Goal: Task Accomplishment & Management: Manage account settings

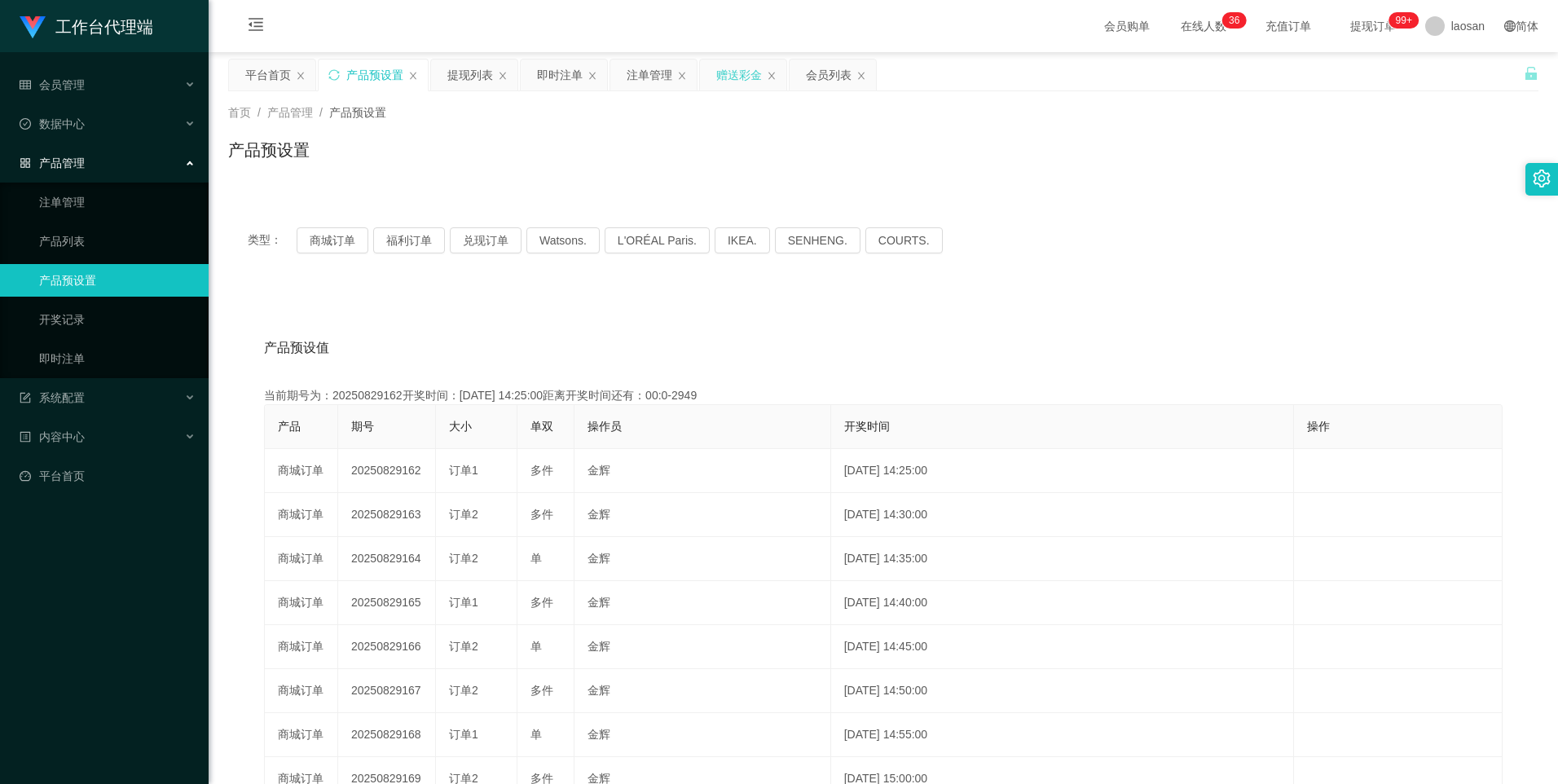
click at [733, 72] on div "赠送彩金" at bounding box center [739, 75] width 46 height 31
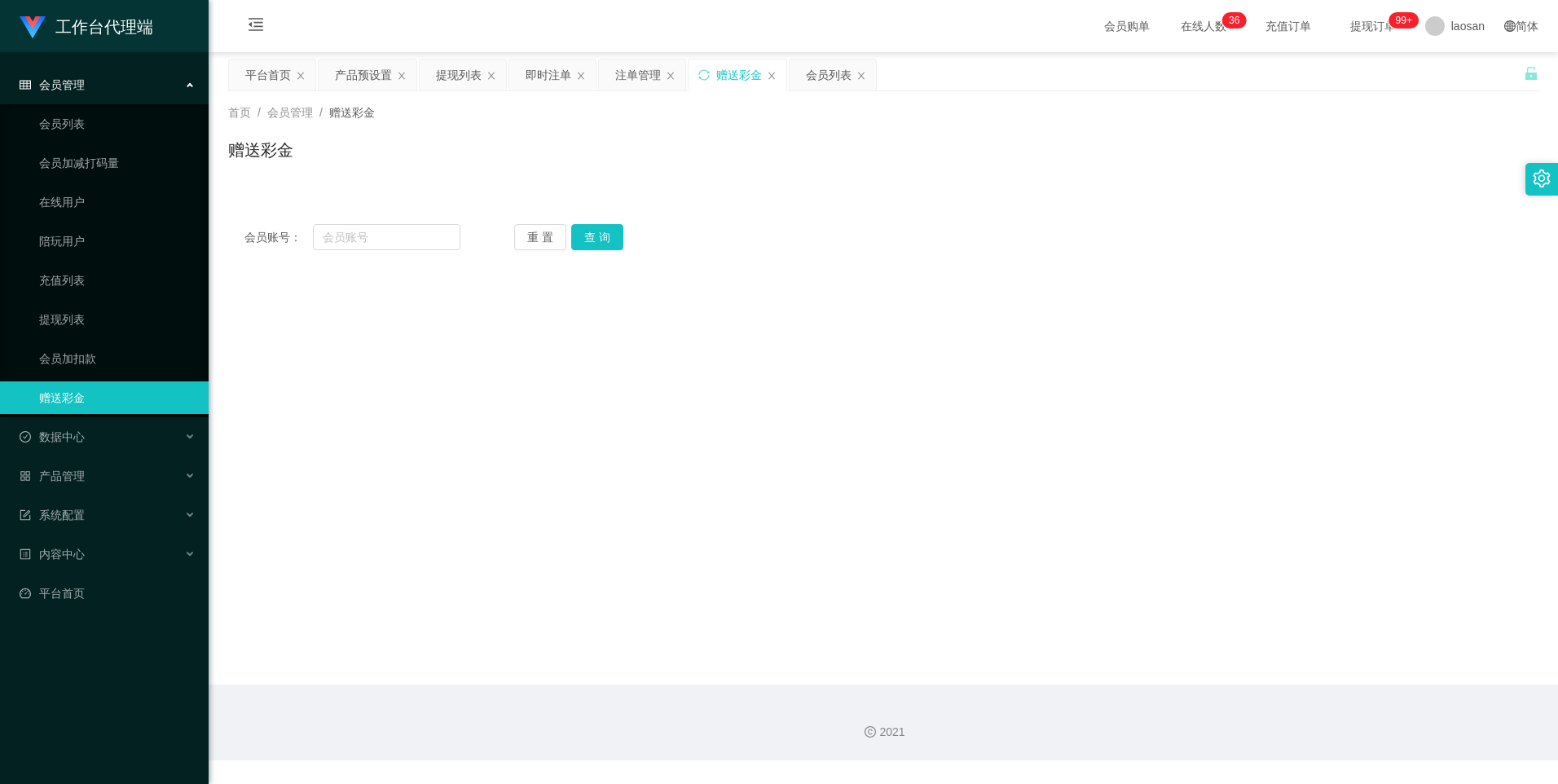
click at [363, 220] on div "会员账号： 重 置 查 询 会员账号 会员姓名 账号余额 操作类型 彩金加款 彩金扣款 金额 确 定" at bounding box center [884, 237] width 1311 height 59
click at [380, 233] on input "text" at bounding box center [386, 237] width 147 height 26
paste input "SUYEE"
type input "SUYEE"
click at [585, 239] on button "查 询" at bounding box center [597, 237] width 52 height 26
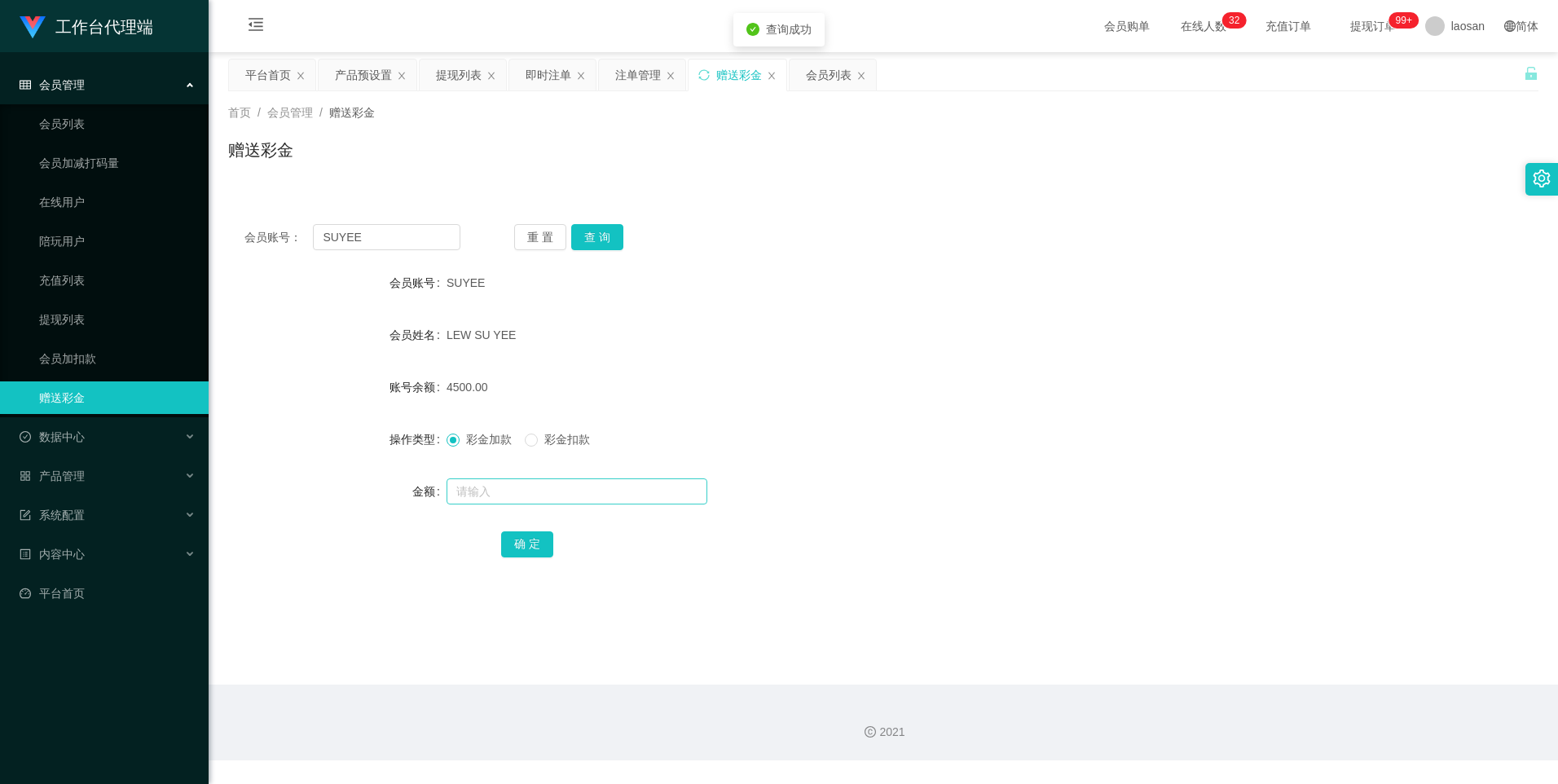
drag, startPoint x: 506, startPoint y: 471, endPoint x: 507, endPoint y: 497, distance: 26.0
click at [506, 475] on form "会员账号 SUYEE 会员姓名 [PERSON_NAME] SU YEE 账号余额 4500.00 操作类型 彩金加款 彩金扣款 金额 确 定" at bounding box center [884, 413] width 1311 height 293
click at [507, 498] on input "text" at bounding box center [577, 491] width 261 height 26
type input "5500"
click at [547, 553] on button "确 定" at bounding box center [527, 544] width 52 height 26
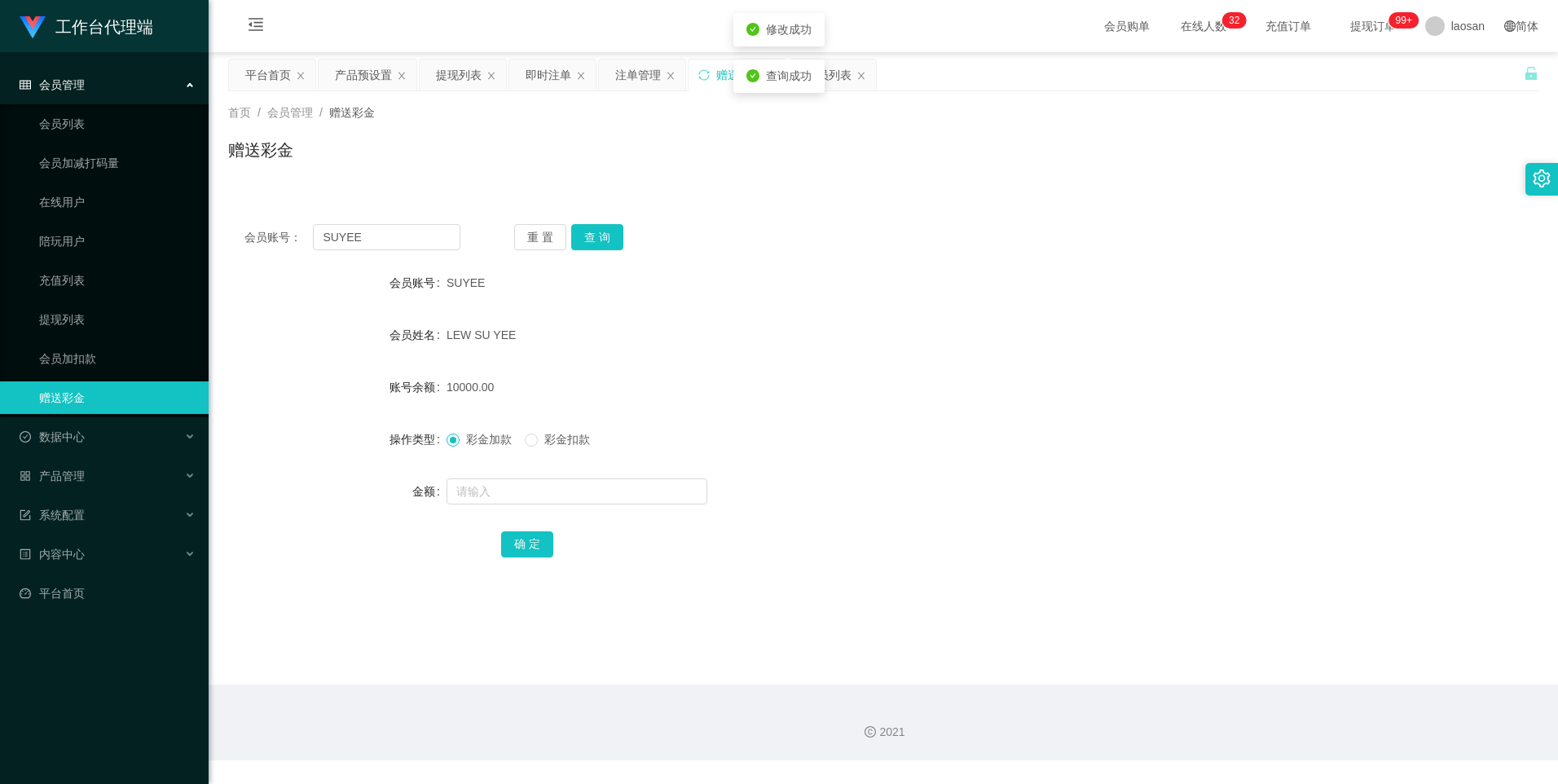
click at [763, 536] on div "确 定" at bounding box center [883, 543] width 765 height 33
click at [358, 74] on div "产品预设置" at bounding box center [363, 75] width 57 height 31
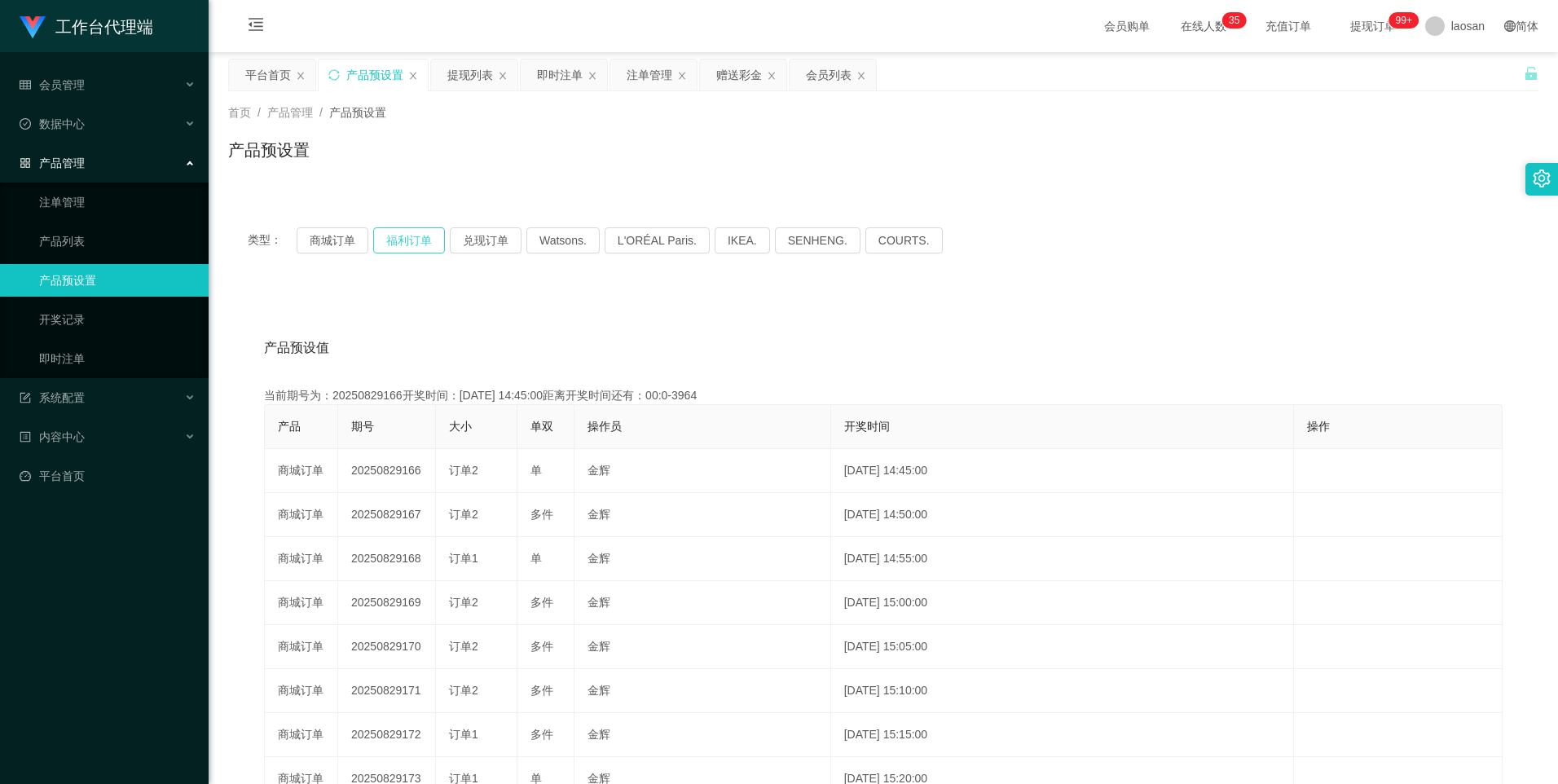
click at [409, 237] on button "福利订单" at bounding box center [409, 241] width 72 height 26
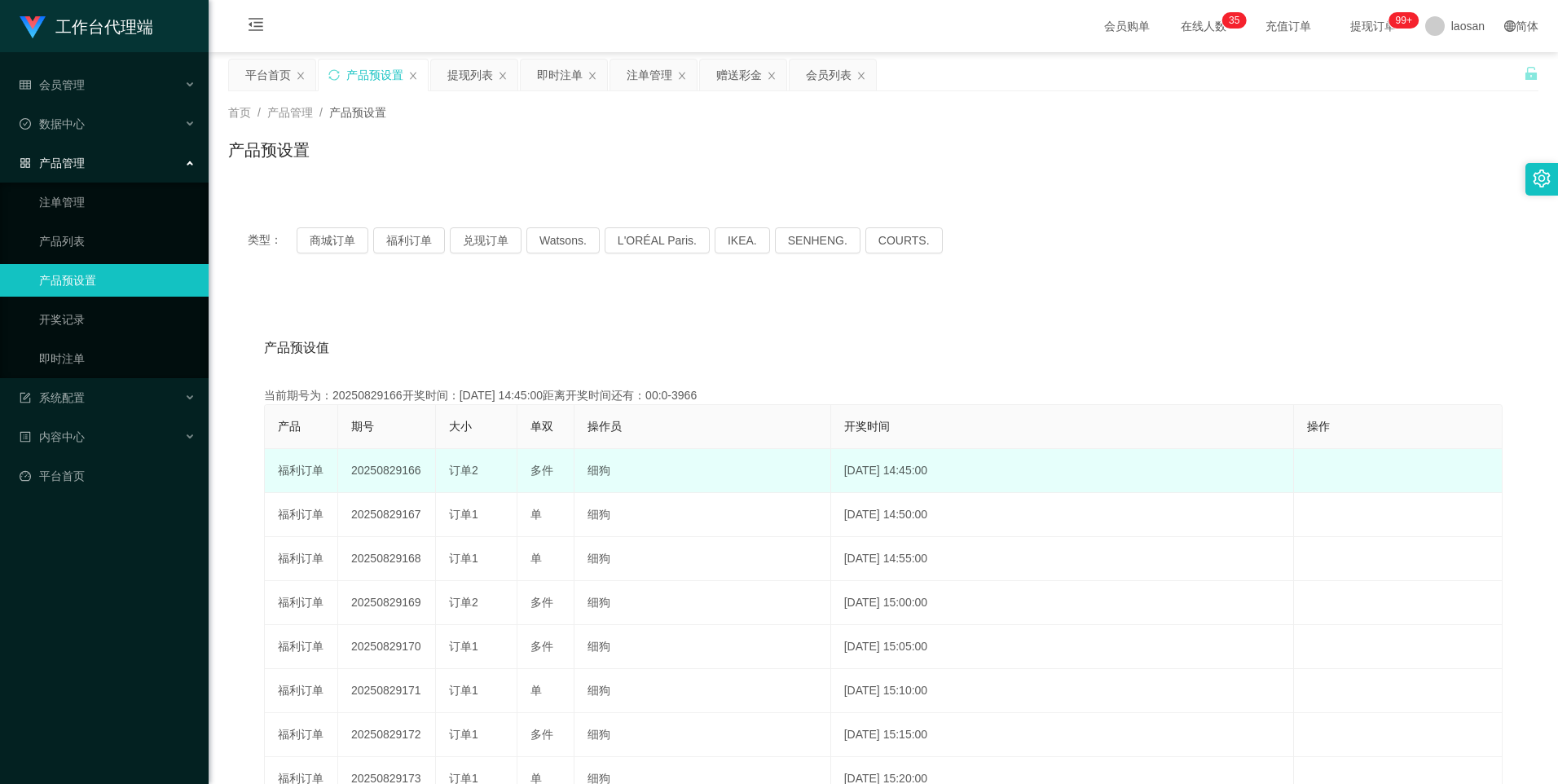
drag, startPoint x: 403, startPoint y: 472, endPoint x: 502, endPoint y: 472, distance: 99.0
click at [502, 472] on tr "福利订单 20250829166 订单2 多件 细狗 [DATE] 14:45:00 编 辑 限制投注" at bounding box center [884, 471] width 1238 height 44
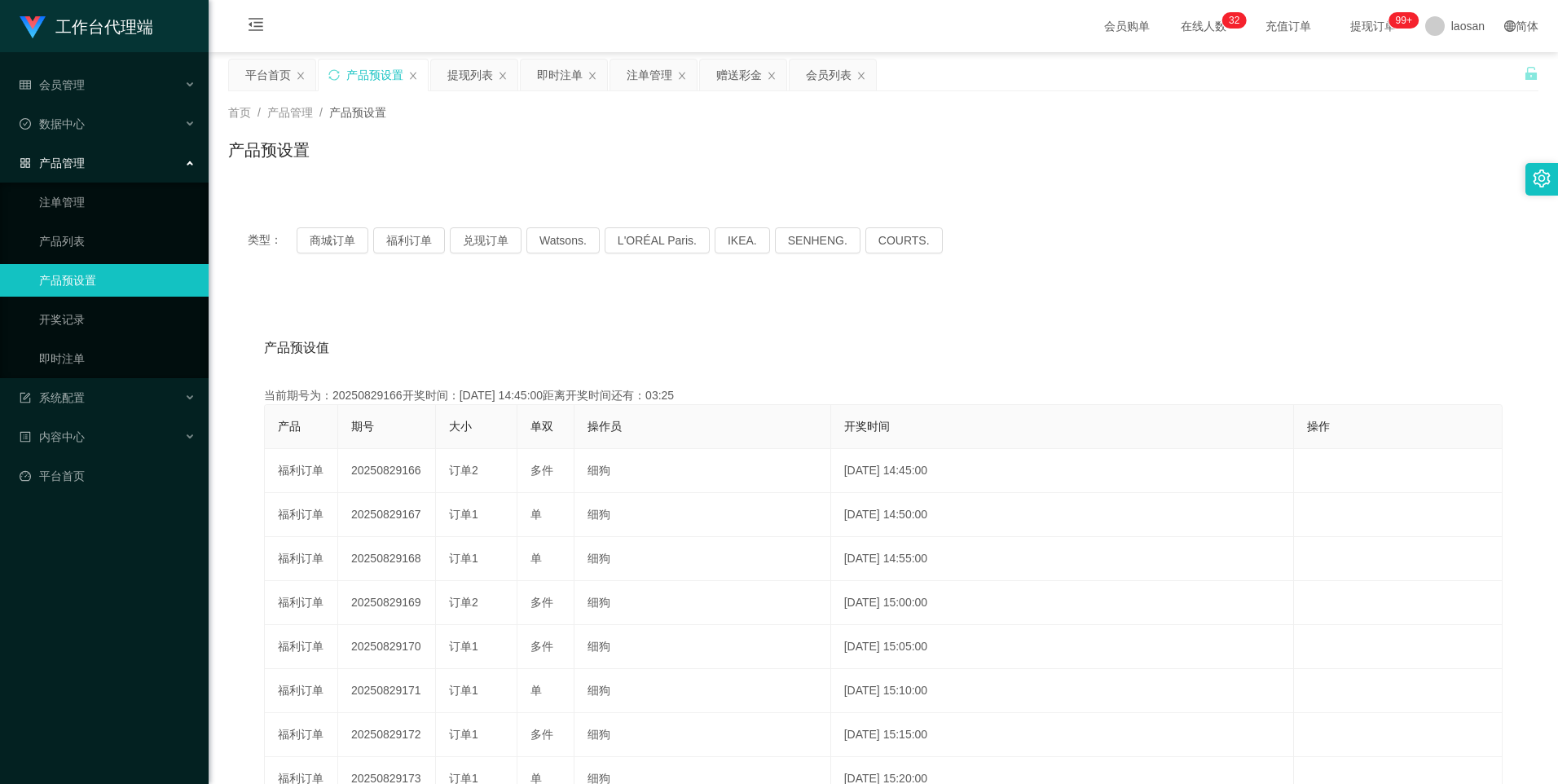
drag, startPoint x: 546, startPoint y: 81, endPoint x: 644, endPoint y: 95, distance: 99.0
click at [546, 81] on div "即时注单" at bounding box center [560, 75] width 46 height 31
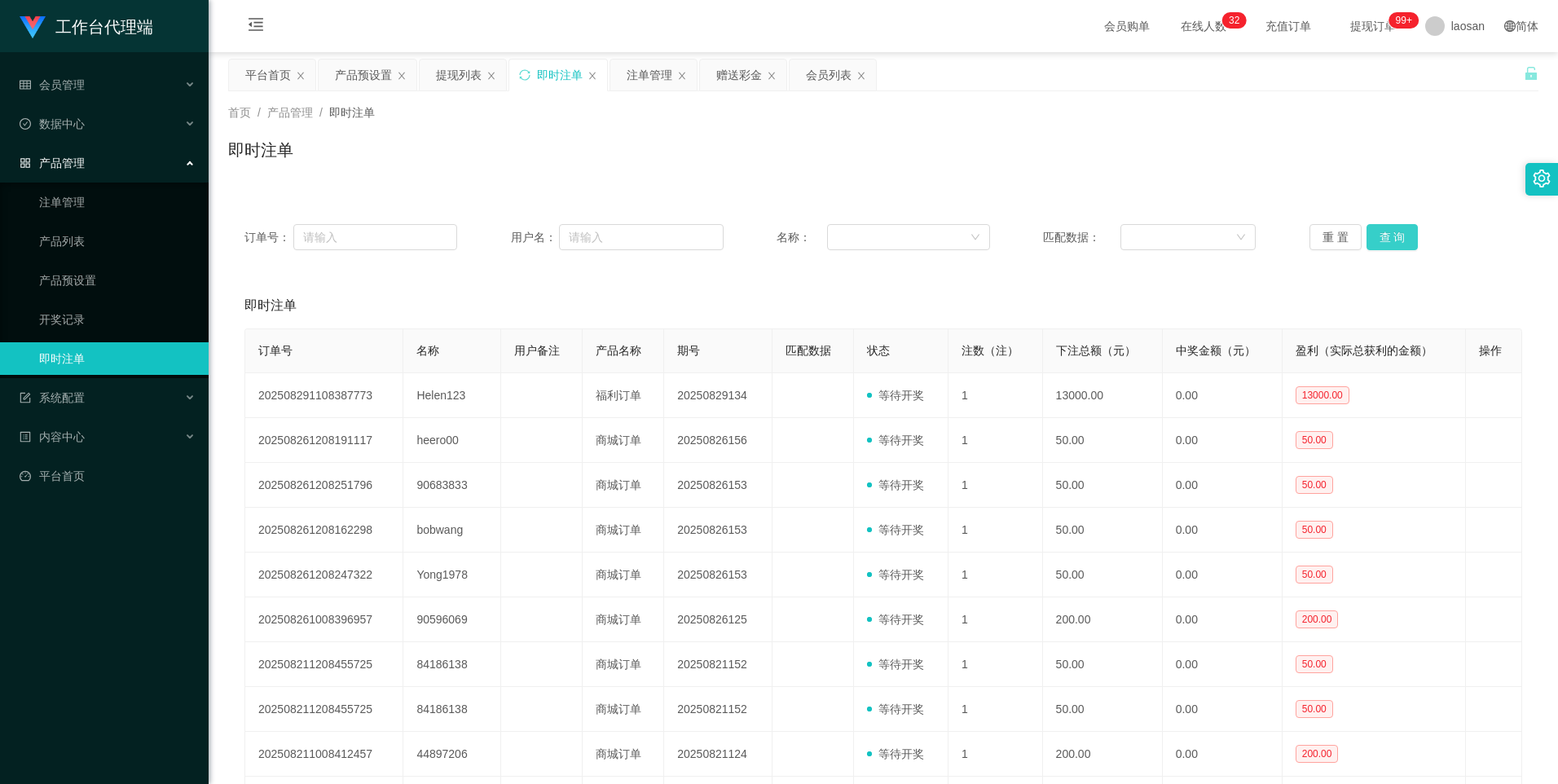
click at [1367, 228] on button "查 询" at bounding box center [1393, 237] width 52 height 26
click at [1367, 231] on button "查 询" at bounding box center [1393, 237] width 52 height 26
click at [1367, 227] on button "查 询" at bounding box center [1393, 237] width 52 height 26
